Goal: Information Seeking & Learning: Stay updated

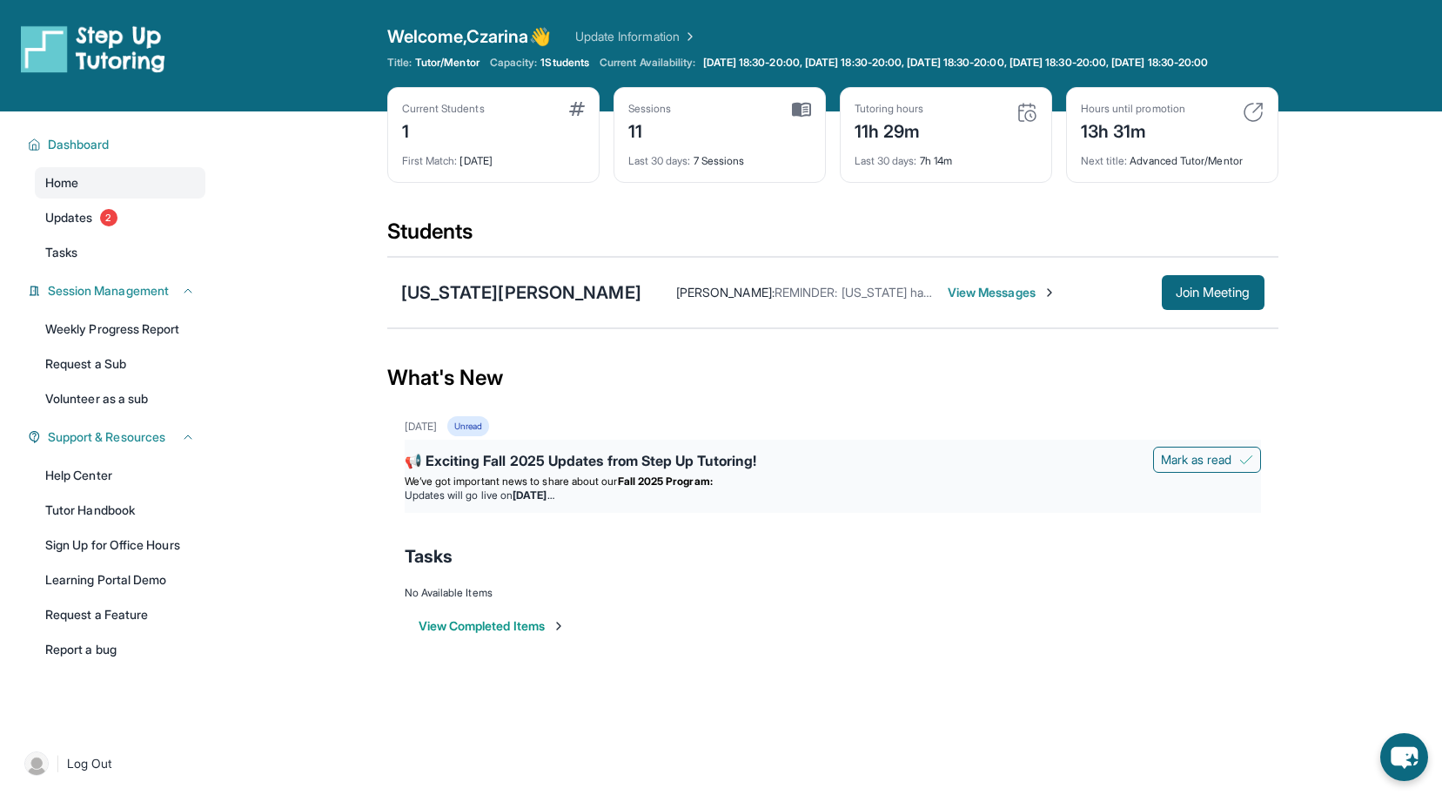
click at [566, 513] on div "📢 Exciting Fall 2025 Updates from Step Up Tutoring! [PERSON_NAME] as read We’ve…" at bounding box center [833, 476] width 856 height 73
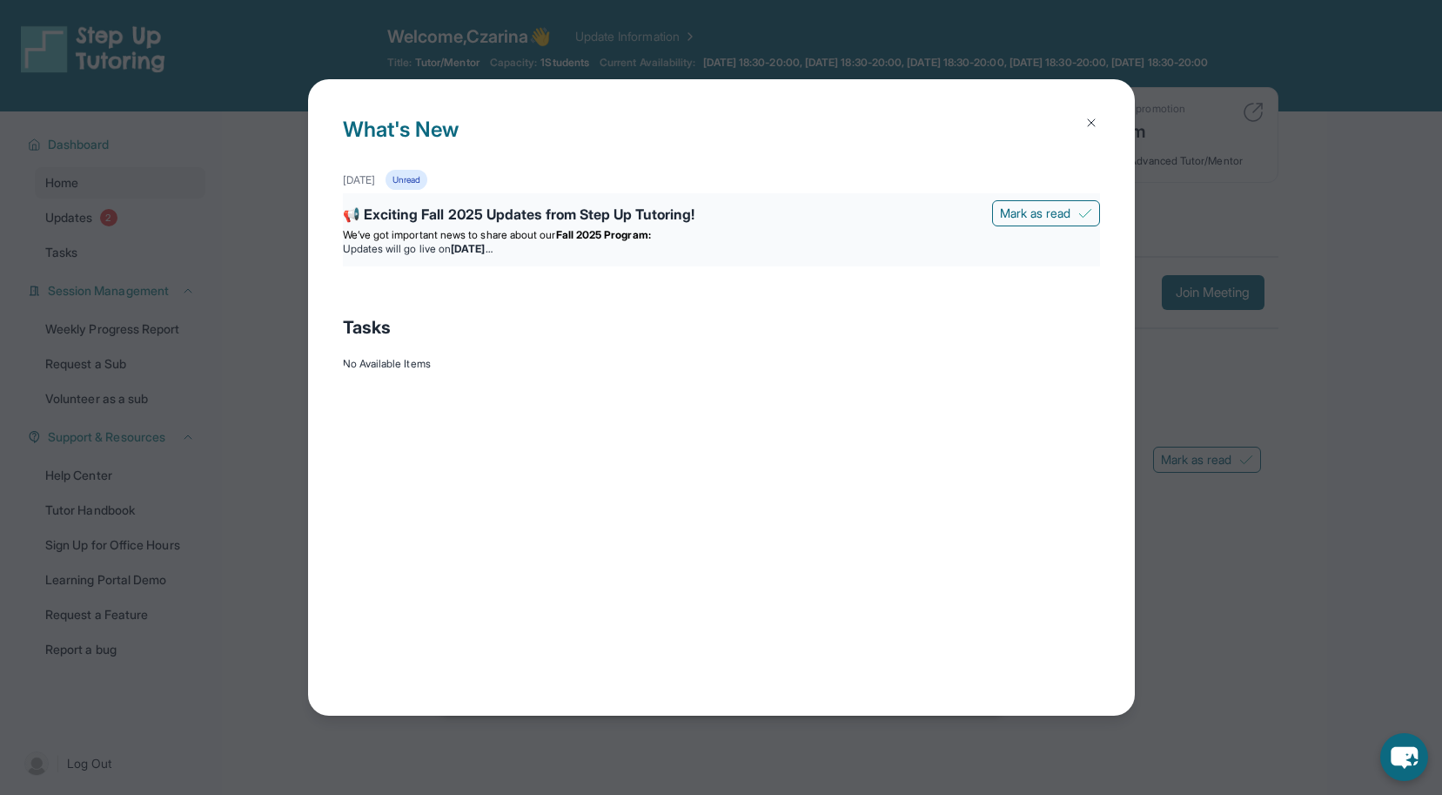
click at [662, 219] on div "📢 Exciting Fall 2025 Updates from Step Up Tutoring!" at bounding box center [721, 216] width 757 height 24
click at [656, 224] on div "📢 Exciting Fall 2025 Updates from Step Up Tutoring!" at bounding box center [721, 216] width 757 height 24
click at [524, 231] on span "We’ve got important news to share about our" at bounding box center [449, 234] width 213 height 13
click at [1092, 120] on img at bounding box center [1091, 123] width 14 height 14
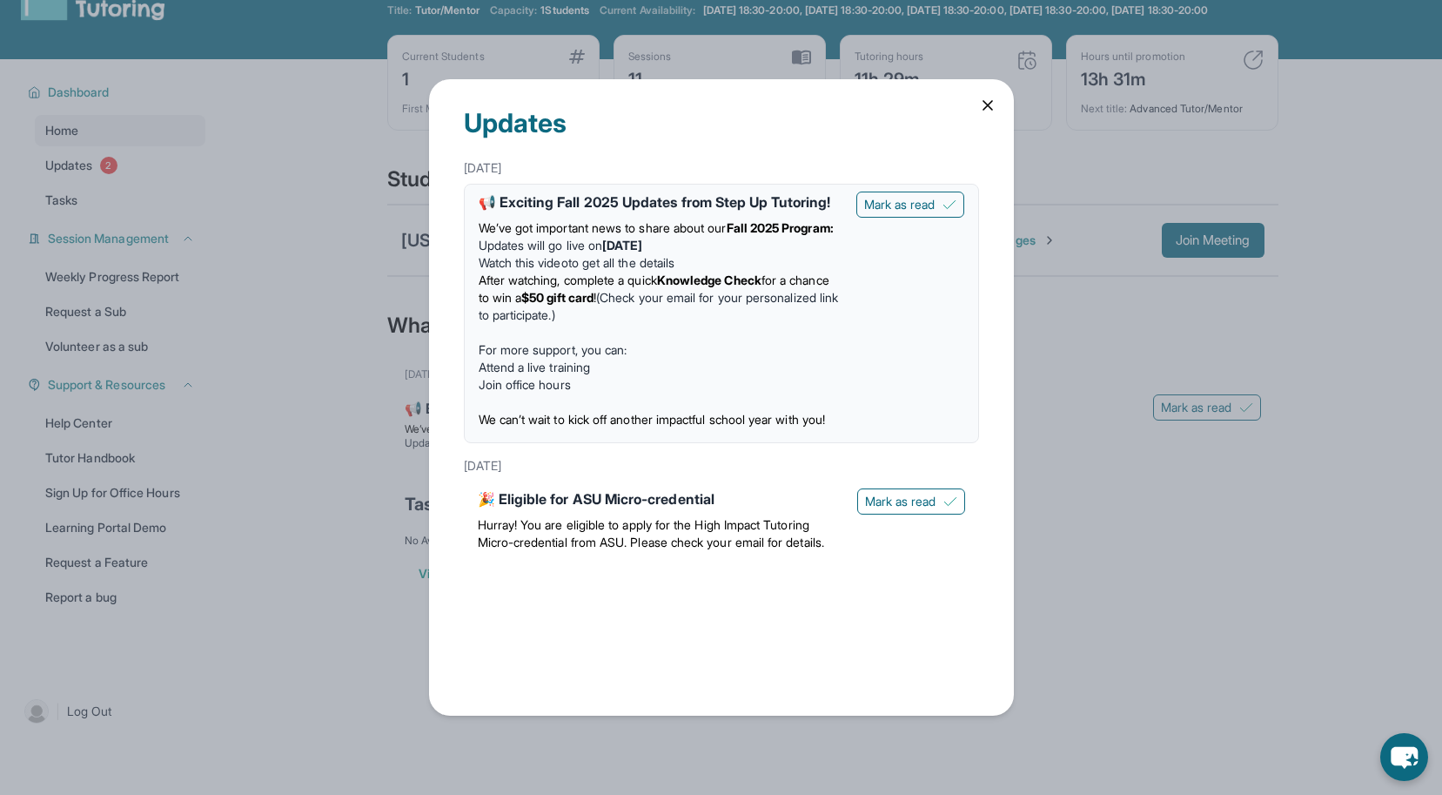
scroll to position [56, 0]
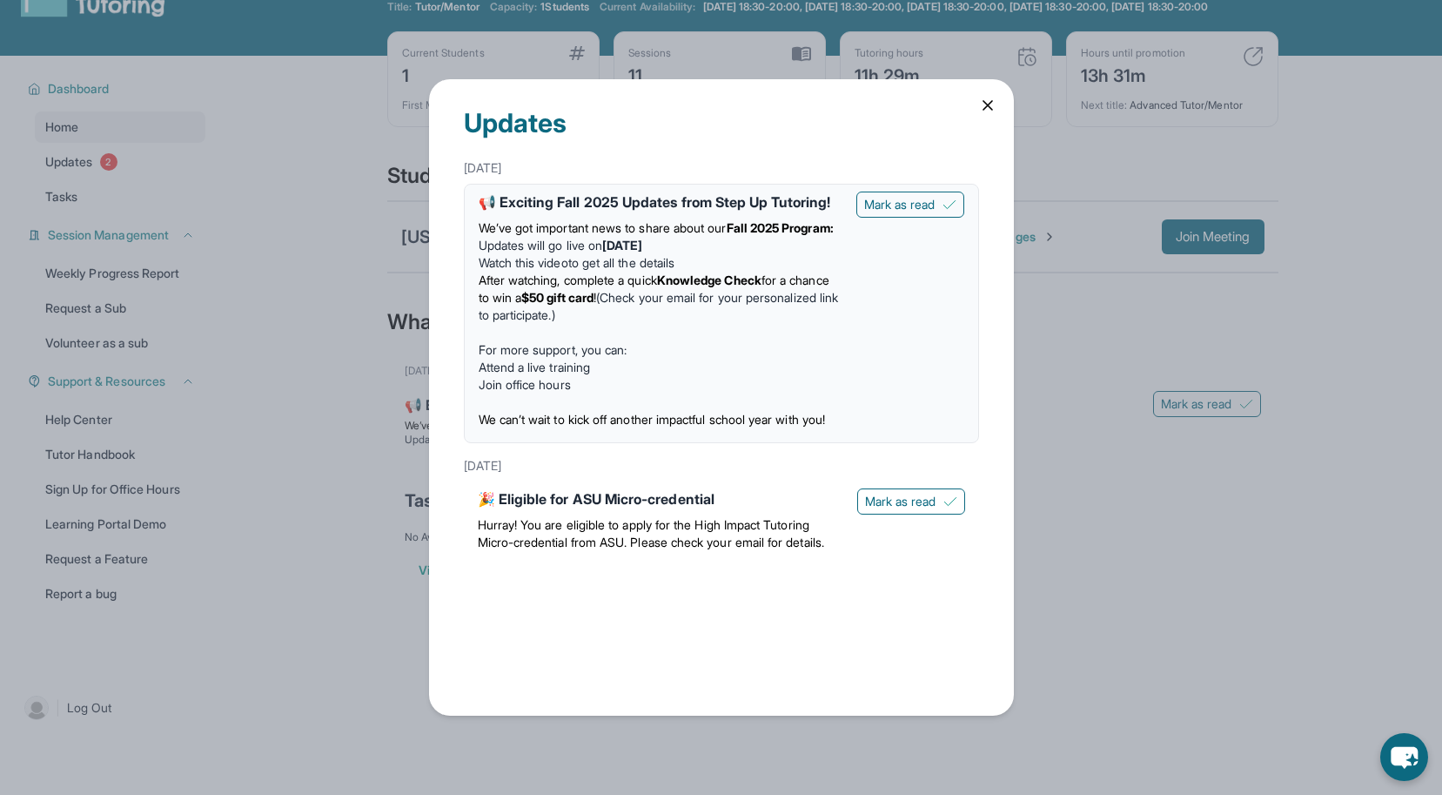
click at [1003, 110] on div "Updates [DATE] 📢 Exciting Fall 2025 Updates from Step Up Tutoring! We’ve got im…" at bounding box center [721, 396] width 585 height 635
click at [996, 106] on icon at bounding box center [987, 105] width 17 height 17
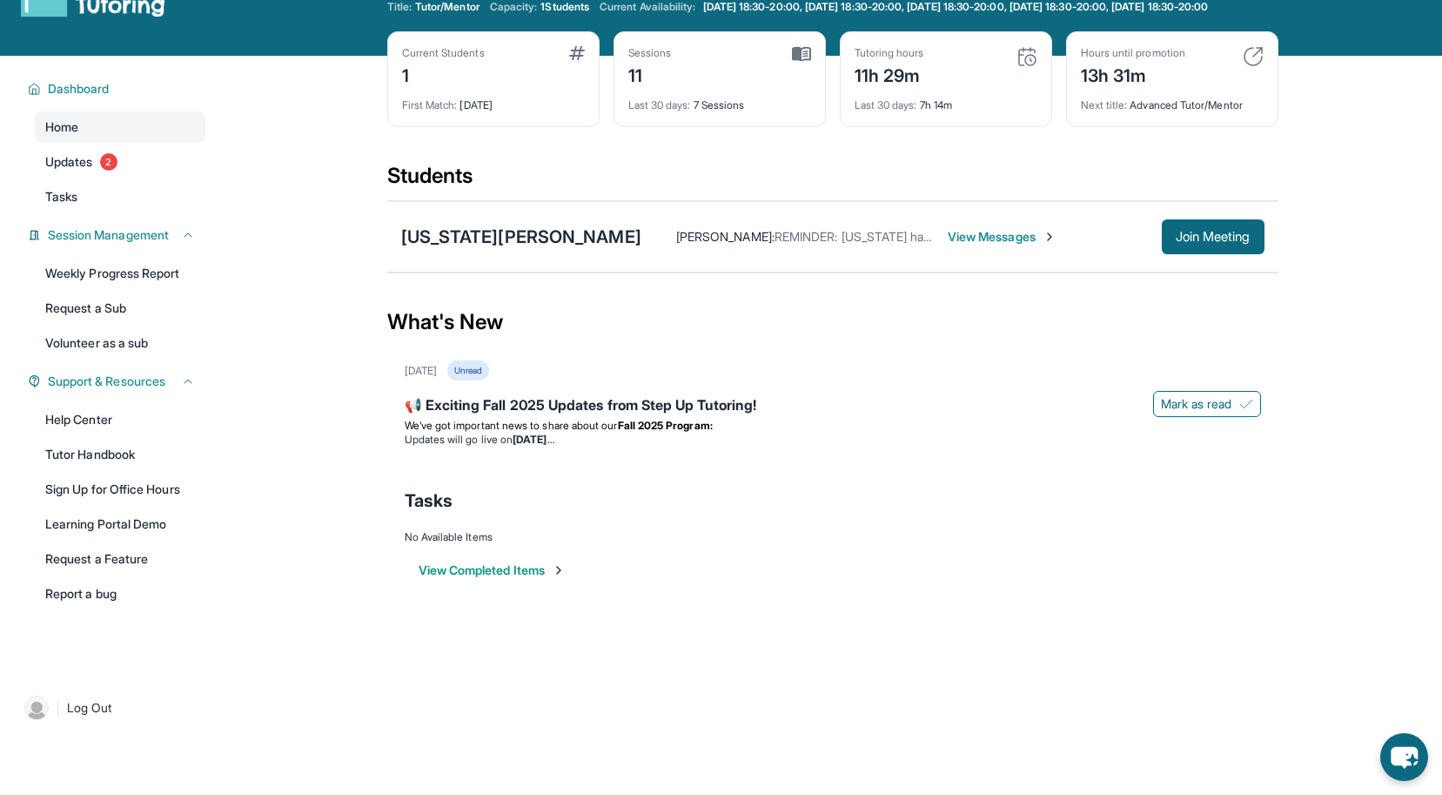
scroll to position [0, 0]
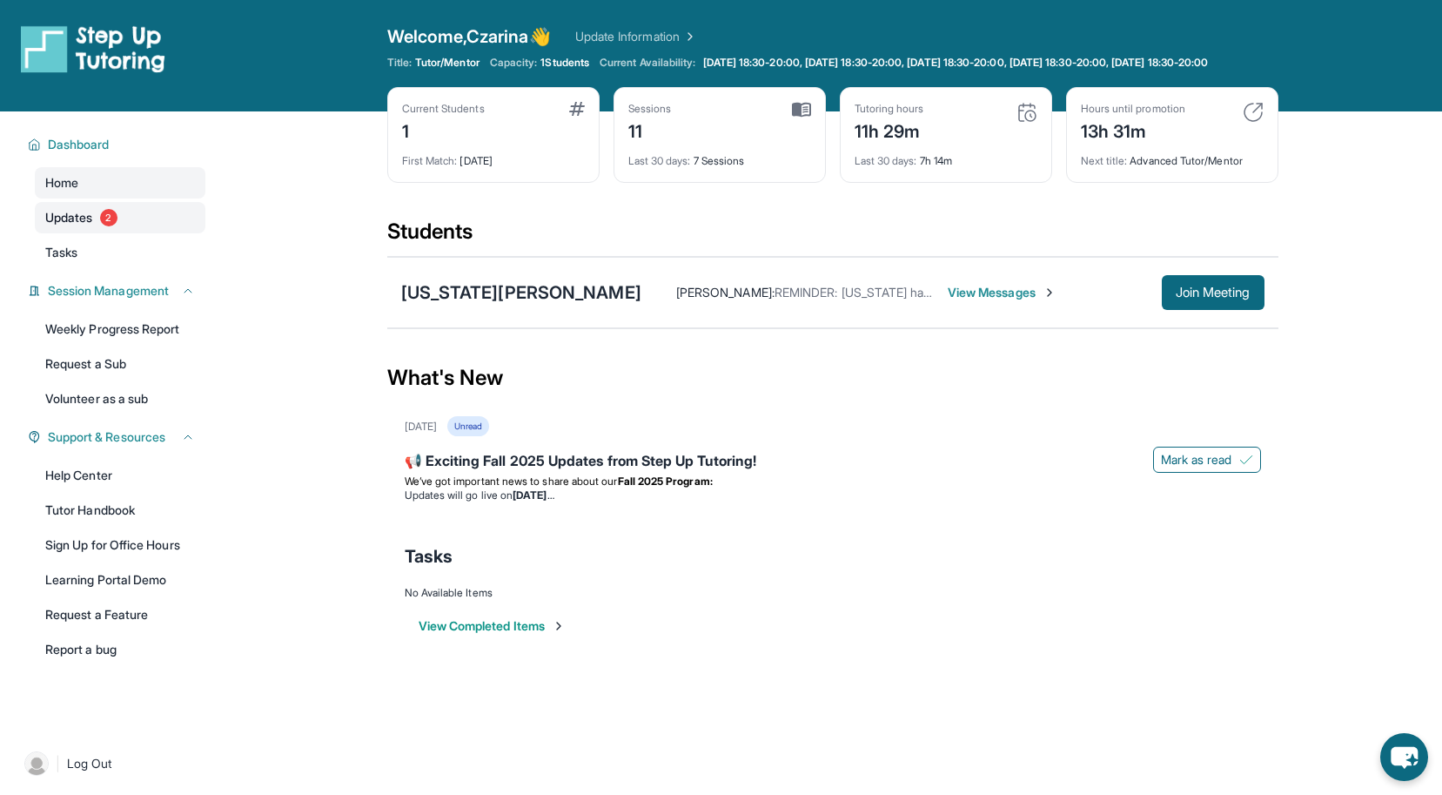
click at [175, 233] on link "Updates 2" at bounding box center [120, 217] width 171 height 31
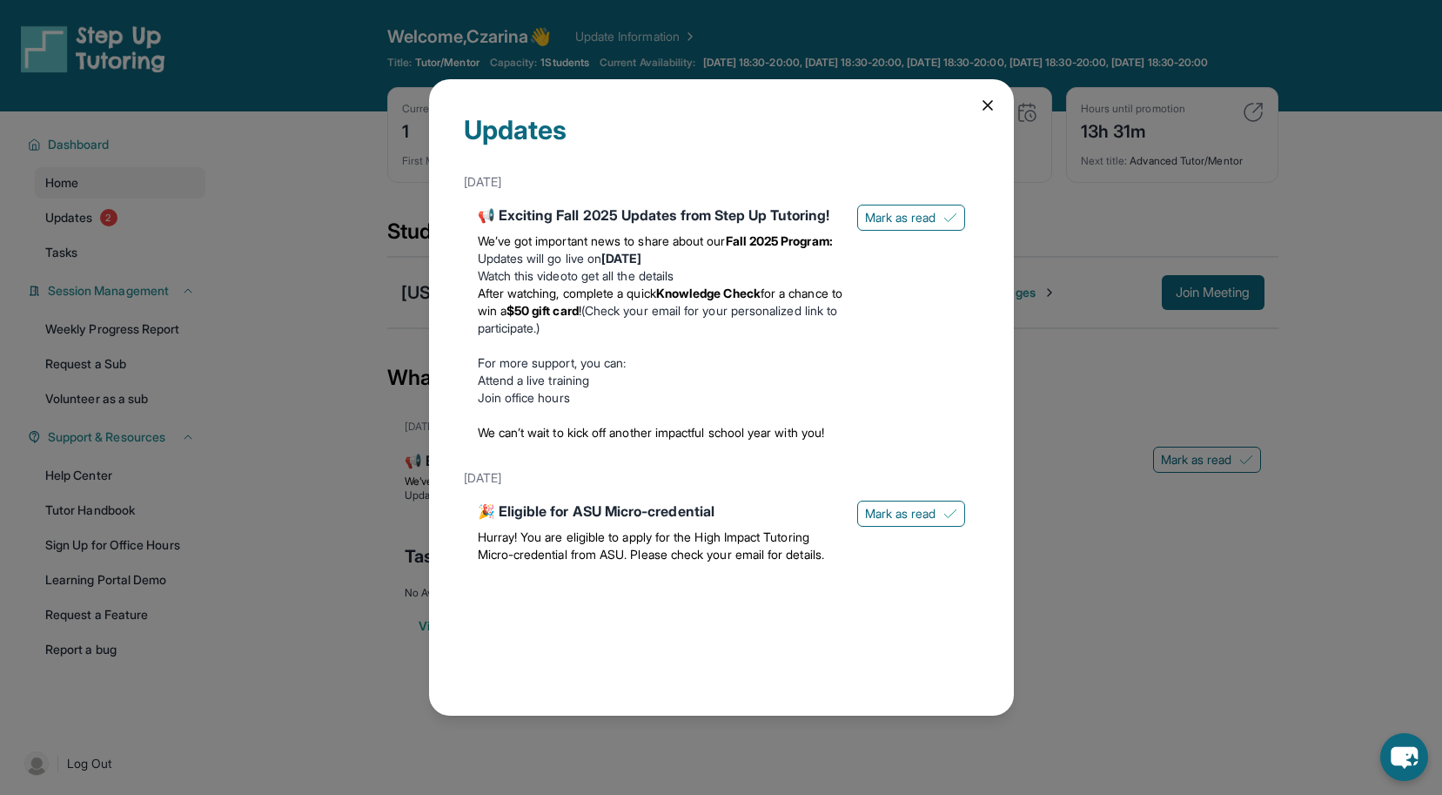
click at [178, 199] on div "Updates [DATE] 📢 Exciting Fall 2025 Updates from Step Up Tutoring! We’ve got im…" at bounding box center [721, 397] width 1442 height 795
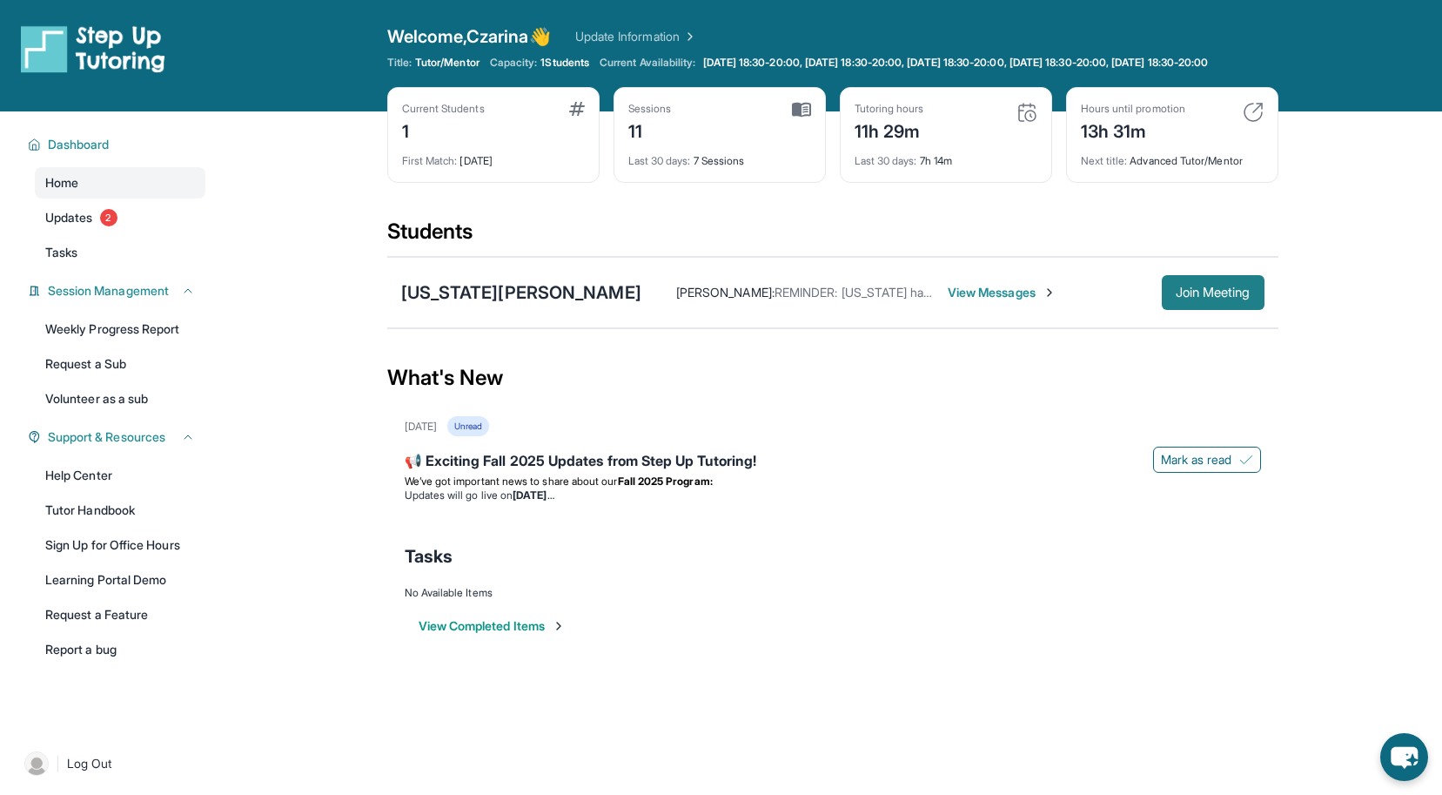
click at [1209, 298] on span "Join Meeting" at bounding box center [1213, 292] width 75 height 10
click at [459, 305] on div "[US_STATE][PERSON_NAME]" at bounding box center [521, 292] width 240 height 24
